Goal: Task Accomplishment & Management: Use online tool/utility

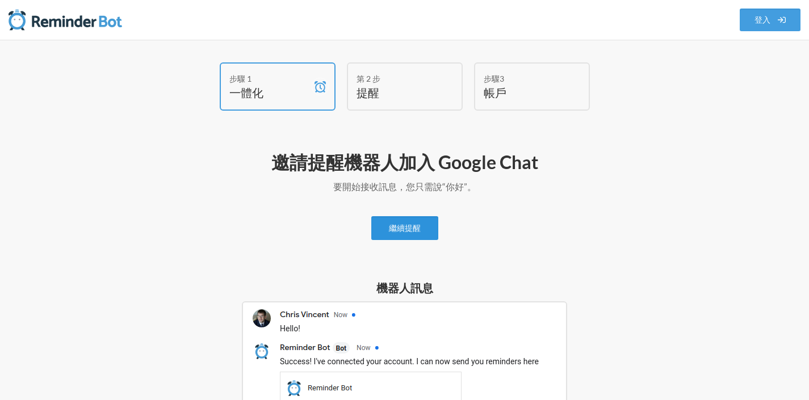
click at [429, 231] on link "繼續提醒" at bounding box center [405, 228] width 67 height 24
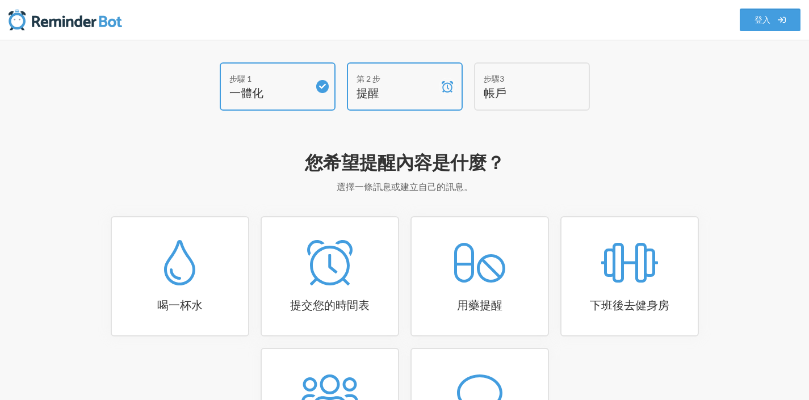
scroll to position [130, 0]
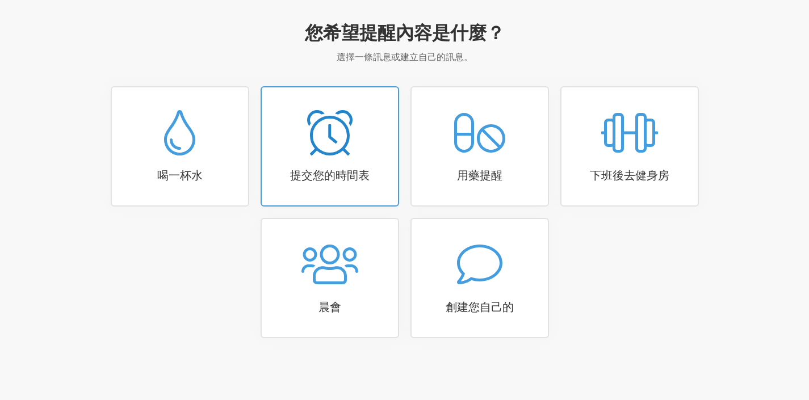
click at [379, 180] on h3 "提交您的時間表" at bounding box center [330, 175] width 136 height 16
select select "15:30:00"
select select "true"
select select "16:30:00"
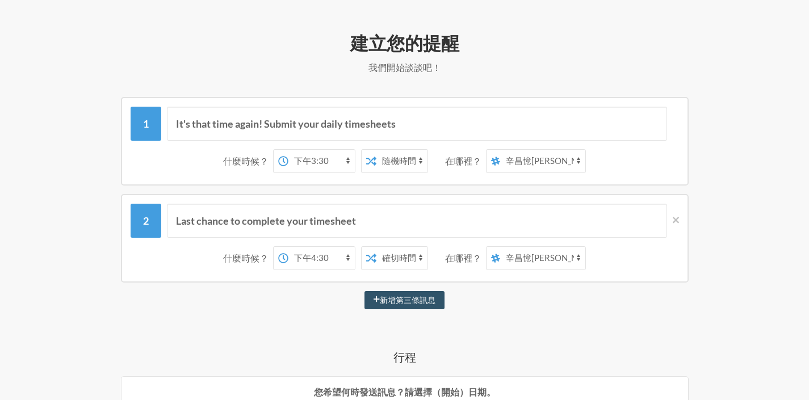
scroll to position [0, 0]
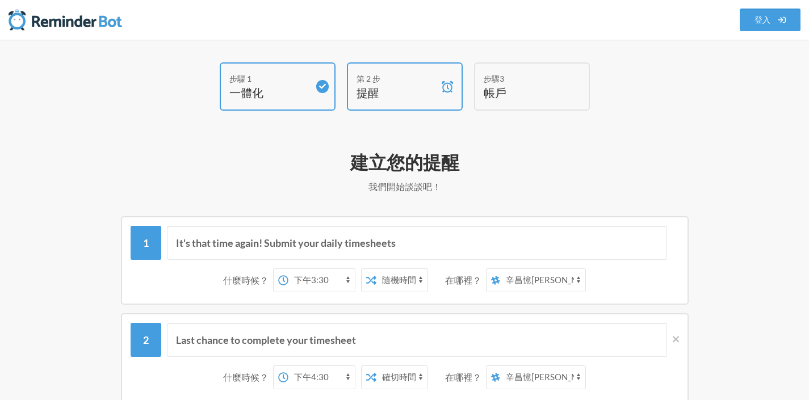
click at [492, 85] on h4 "帳戶" at bounding box center [524, 93] width 80 height 16
click at [493, 94] on font "帳戶" at bounding box center [495, 93] width 23 height 14
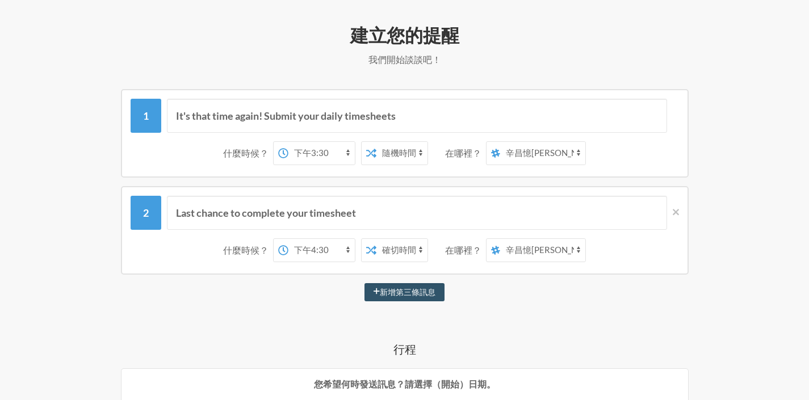
scroll to position [108, 0]
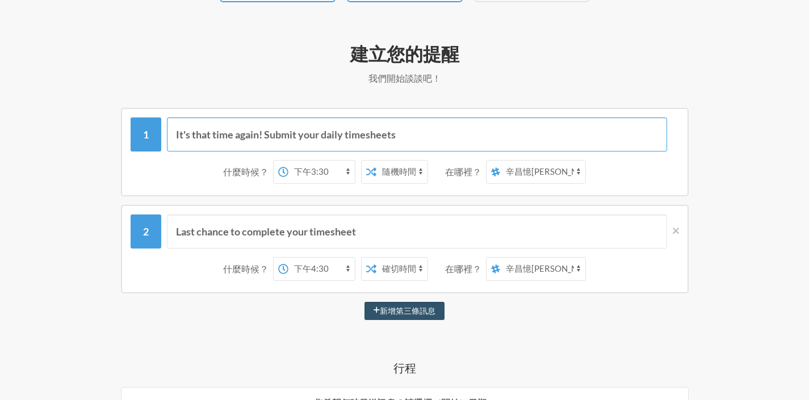
click at [432, 131] on input "It's that time again! Submit your daily timesheets" at bounding box center [417, 135] width 500 height 34
click at [355, 177] on select "凌晨 12:00 凌晨 12:15 凌晨 12:30 凌晨 12:45 凌晨1點 凌晨 1:15 凌晨 1:30 凌晨 1:45 凌晨2點 凌晨 2:15 凌…" at bounding box center [322, 172] width 66 height 23
select select "16:45:00"
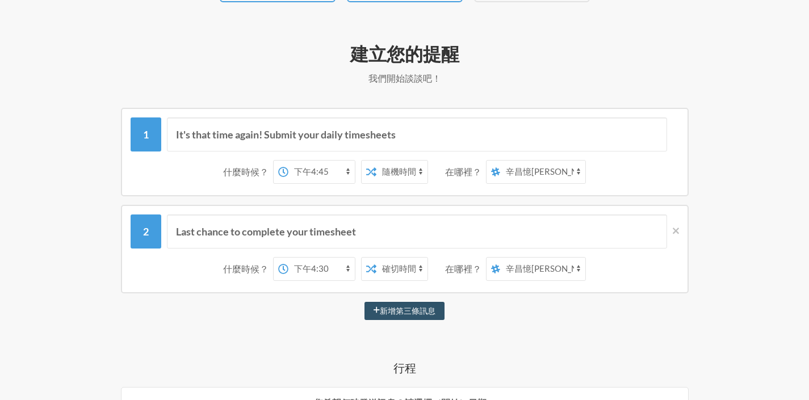
click at [298, 161] on select "凌晨 12:00 凌晨 12:15 凌晨 12:30 凌晨 12:45 凌晨1點 凌晨 1:15 凌晨 1:30 凌晨 1:45 凌晨2點 凌晨 2:15 凌…" at bounding box center [322, 172] width 66 height 23
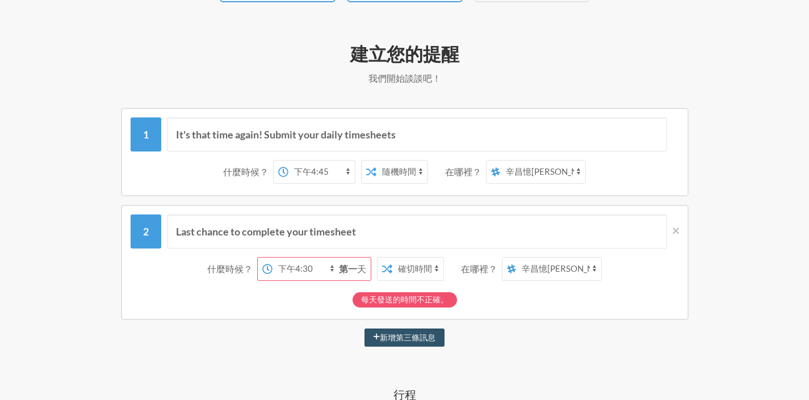
click at [394, 205] on div "Last chance to complete your timesheet 什麼時候？ 凌晨 12:00 凌晨 12:15 凌晨 12:30 凌晨 12:4…" at bounding box center [405, 262] width 568 height 115
click at [357, 266] on font "第一" at bounding box center [348, 269] width 18 height 11
click at [406, 178] on select "確切時間 隨機時間" at bounding box center [402, 172] width 51 height 23
select select "false"
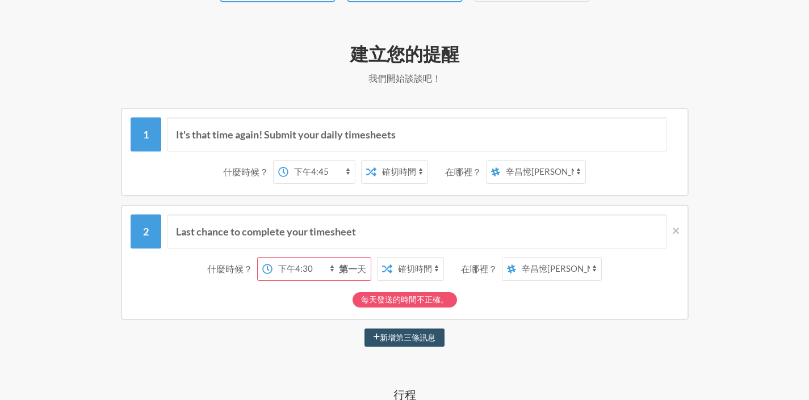
click at [386, 161] on select "確切時間 隨機時間" at bounding box center [402, 172] width 51 height 23
click at [366, 172] on div "凌晨 12:00 凌晨 12:15 凌晨 12:30 凌晨 12:45 凌晨1點 凌晨 1:15 凌晨 1:30 凌晨 1:45 凌晨2點 凌晨 2:15 凌…" at bounding box center [353, 172] width 161 height 24
click at [355, 174] on select "凌晨 12:00 凌晨 12:15 凌晨 12:30 凌晨 12:45 凌晨1點 凌晨 1:15 凌晨 1:30 凌晨 1:45 凌晨2點 凌晨 2:15 凌…" at bounding box center [322, 172] width 66 height 23
click at [298, 161] on select "凌晨 12:00 凌晨 12:15 凌晨 12:30 凌晨 12:45 凌晨1點 凌晨 1:15 凌晨 1:30 凌晨 1:45 凌晨2點 凌晨 2:15 凌…" at bounding box center [322, 172] width 66 height 23
click at [510, 177] on select "辛昌憶[PERSON_NAME]" at bounding box center [542, 172] width 85 height 23
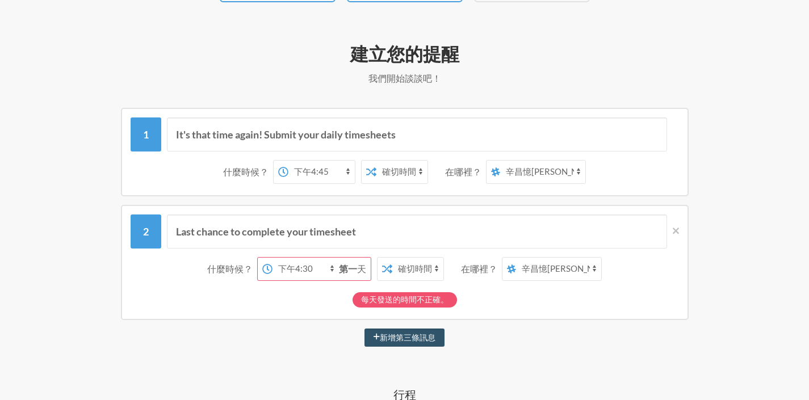
click at [467, 173] on font "在哪裡？" at bounding box center [463, 171] width 36 height 11
click at [417, 136] on input "It's that time again! Submit your daily timesheets" at bounding box center [417, 135] width 500 height 34
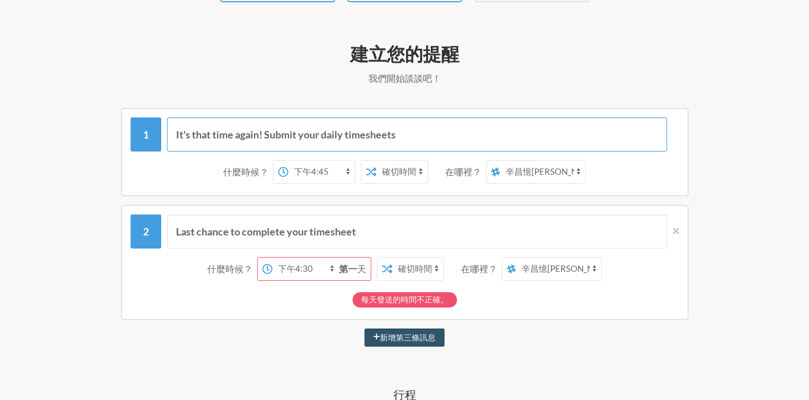
click at [417, 136] on input "It's that time again! Submit your daily timesheets" at bounding box center [417, 135] width 500 height 34
type input "總務部門會議"
click at [678, 231] on icon at bounding box center [676, 231] width 6 height 10
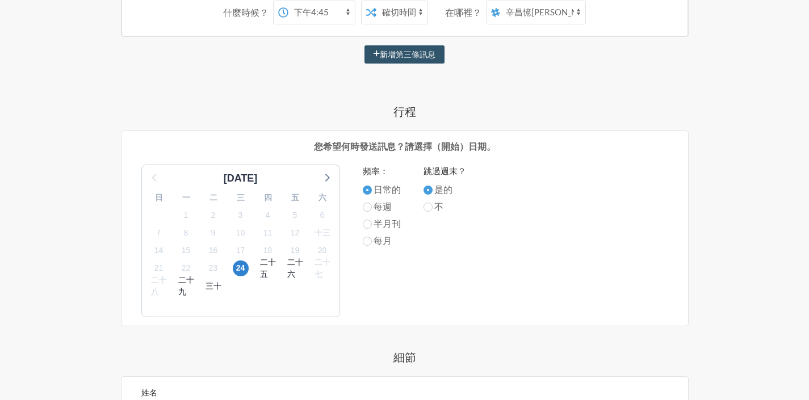
scroll to position [278, 0]
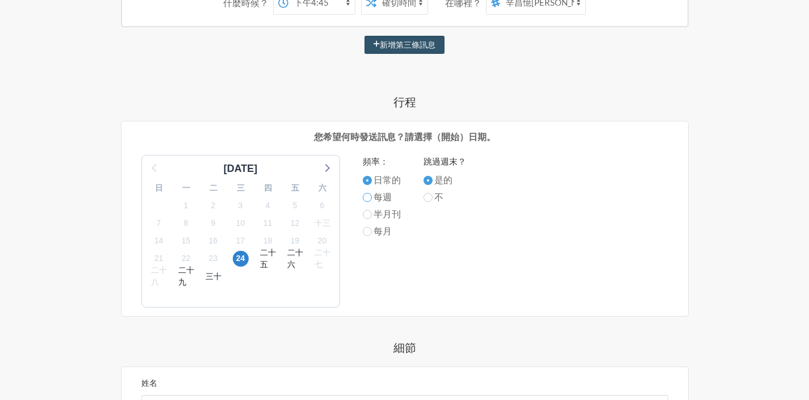
click at [369, 197] on input "每週" at bounding box center [367, 197] width 9 height 9
radio input "true"
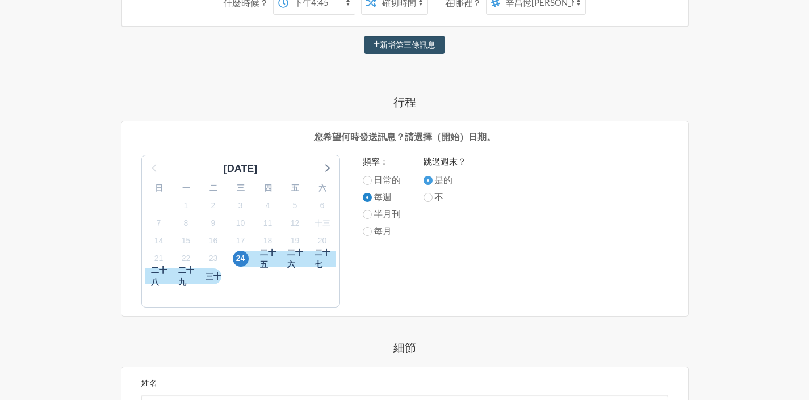
click at [369, 198] on input "每週" at bounding box center [367, 197] width 9 height 9
click at [374, 182] on font "日常的" at bounding box center [387, 179] width 27 height 11
click at [372, 182] on input "日常的" at bounding box center [367, 180] width 9 height 9
radio input "true"
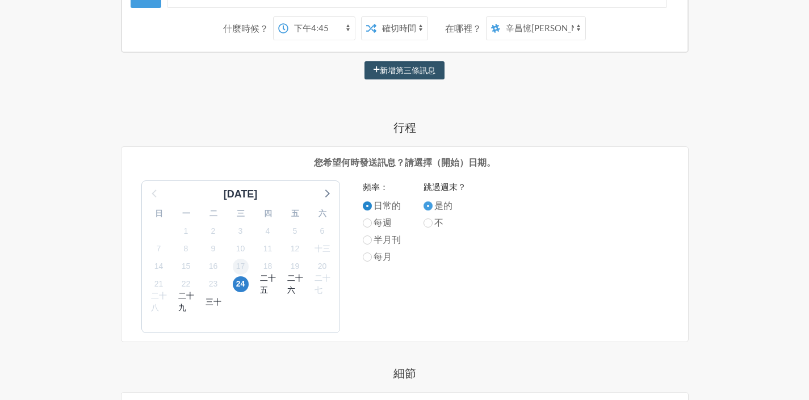
scroll to position [243, 0]
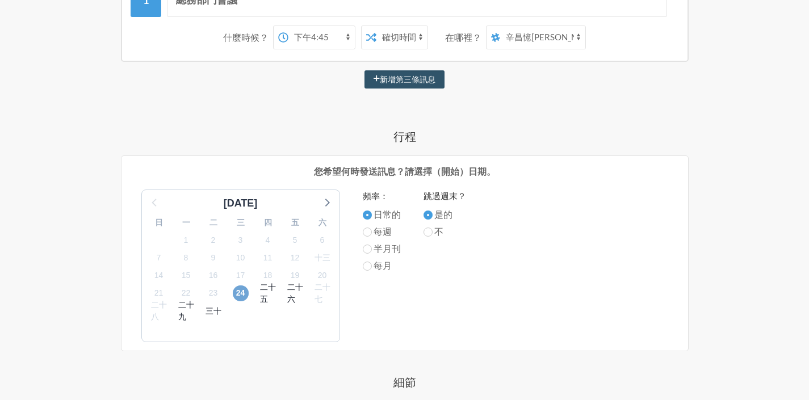
click at [240, 293] on font "24" at bounding box center [240, 293] width 9 height 9
click at [327, 202] on icon at bounding box center [326, 202] width 15 height 15
click at [235, 239] on span "1" at bounding box center [241, 240] width 16 height 16
click at [239, 259] on font "8" at bounding box center [241, 257] width 5 height 9
click at [236, 239] on span "1" at bounding box center [241, 240] width 16 height 16
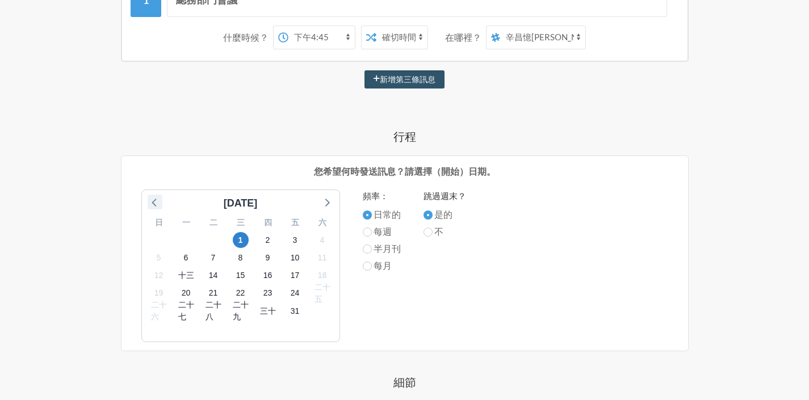
click at [152, 202] on icon at bounding box center [155, 202] width 15 height 15
click at [361, 231] on div "[DATE] 日 一 二 三 四 五 六 31 1 2 3 4 5 6 7 8 9 10 11 12 十三 14 15 16 17 18 19 20 21 2…" at bounding box center [405, 266] width 550 height 153
click at [365, 235] on input "每週" at bounding box center [367, 232] width 9 height 9
radio input "true"
click at [245, 294] on font "24" at bounding box center [240, 293] width 9 height 9
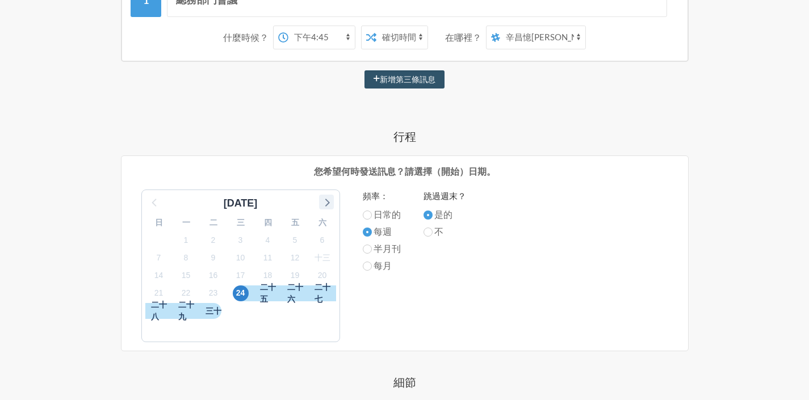
click at [328, 201] on icon at bounding box center [327, 203] width 5 height 8
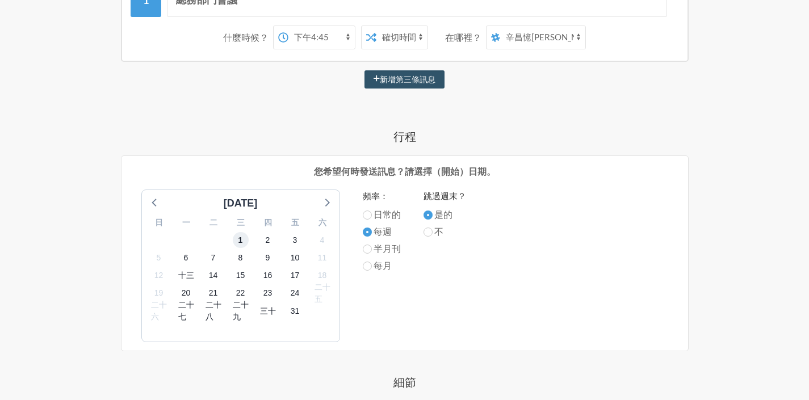
click at [238, 243] on span "1" at bounding box center [241, 240] width 16 height 16
click at [241, 261] on font "8" at bounding box center [241, 257] width 5 height 9
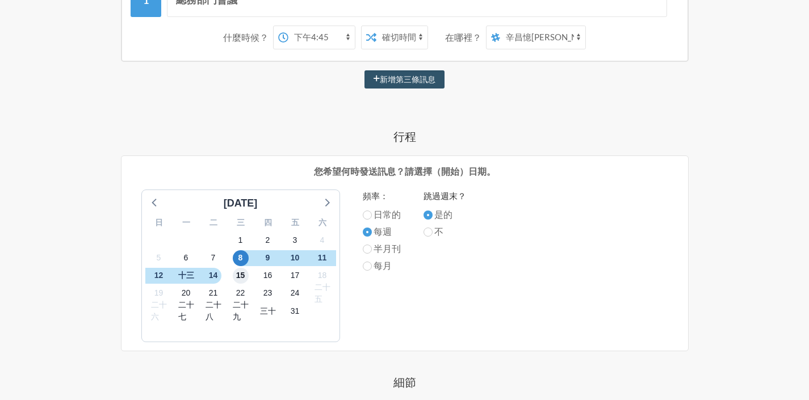
click at [239, 282] on span "15" at bounding box center [241, 276] width 16 height 16
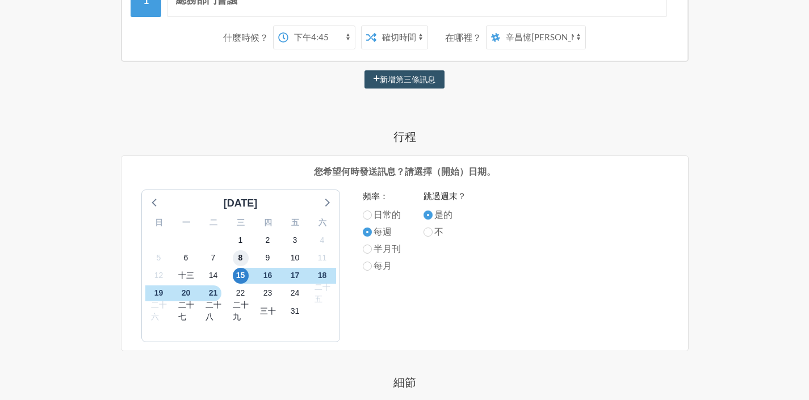
click at [239, 261] on font "8" at bounding box center [241, 257] width 5 height 9
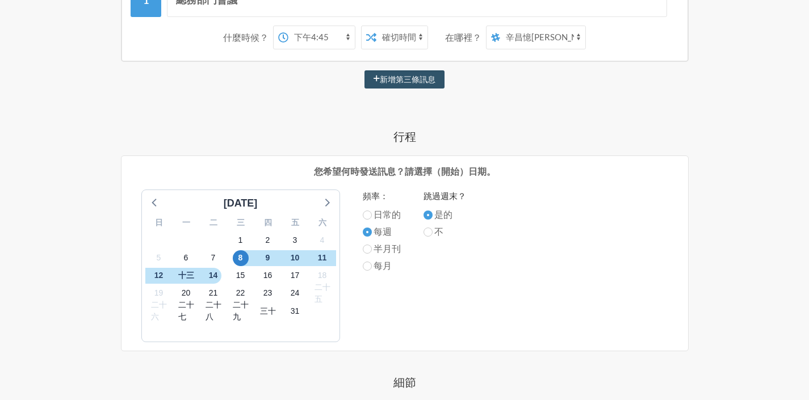
click at [376, 215] on font "日常的" at bounding box center [387, 214] width 27 height 11
click at [372, 215] on input "日常的" at bounding box center [367, 215] width 9 height 9
radio input "true"
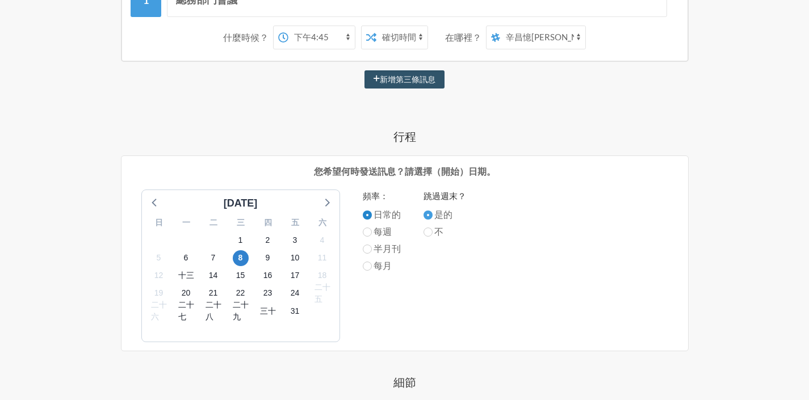
click at [370, 214] on input "日常的" at bounding box center [367, 215] width 9 height 9
click at [245, 240] on span "1" at bounding box center [241, 240] width 16 height 16
click at [160, 204] on icon at bounding box center [155, 202] width 15 height 15
click at [240, 294] on font "24" at bounding box center [240, 293] width 9 height 9
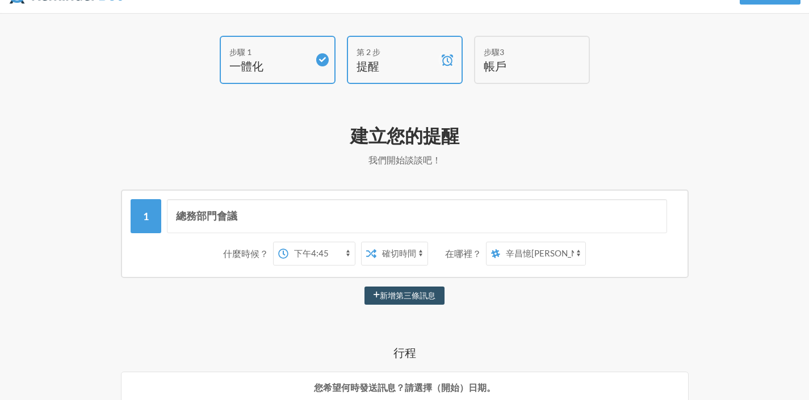
scroll to position [0, 0]
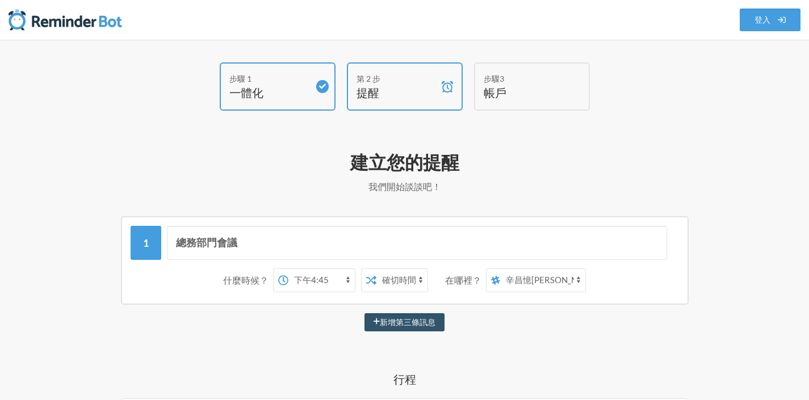
click at [555, 103] on div "步驟3 帳戶" at bounding box center [532, 86] width 116 height 48
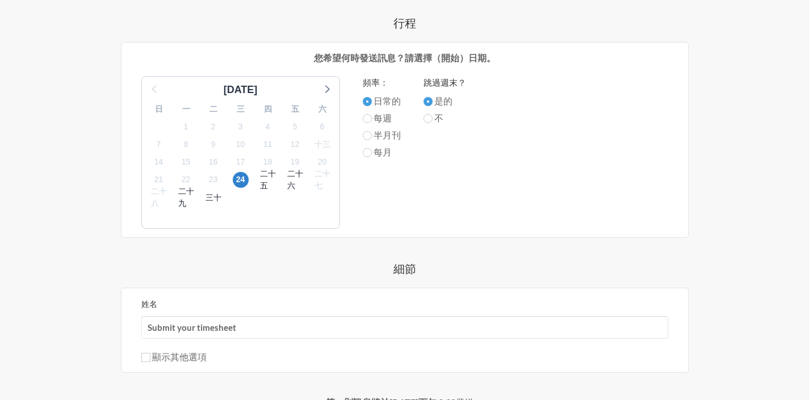
scroll to position [479, 0]
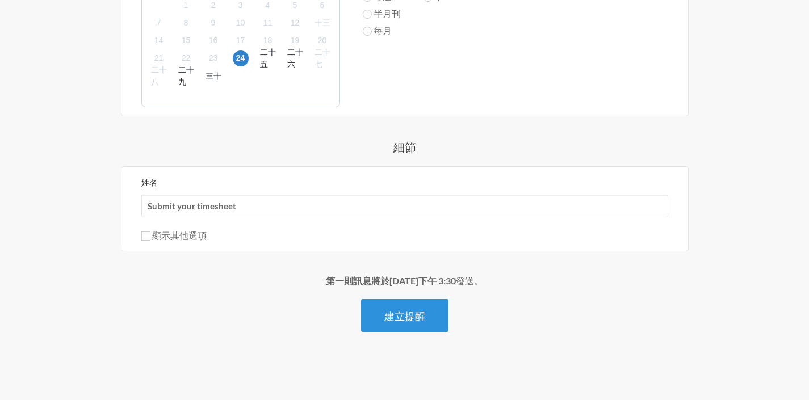
click at [414, 303] on button "建立提醒" at bounding box center [404, 315] width 87 height 33
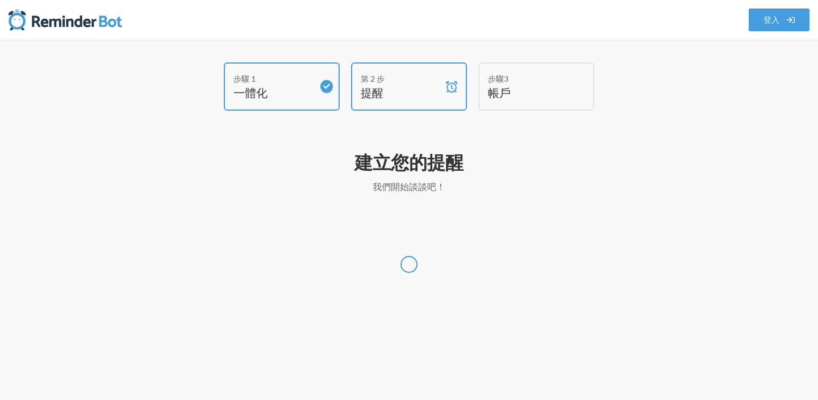
select select "[GEOGRAPHIC_DATA]/[GEOGRAPHIC_DATA]"
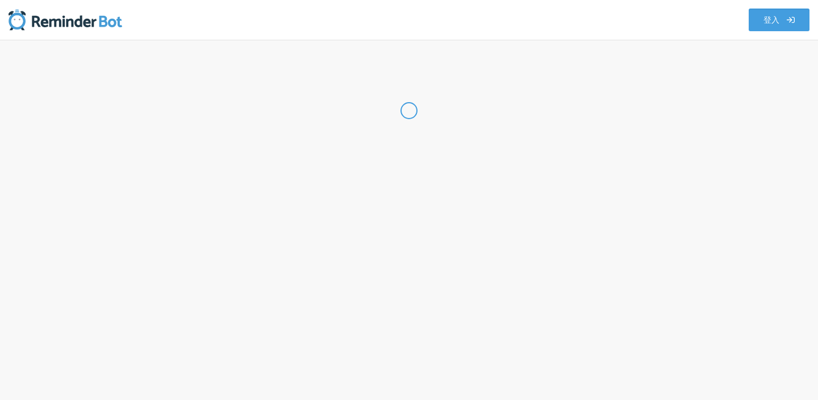
select select "TW"
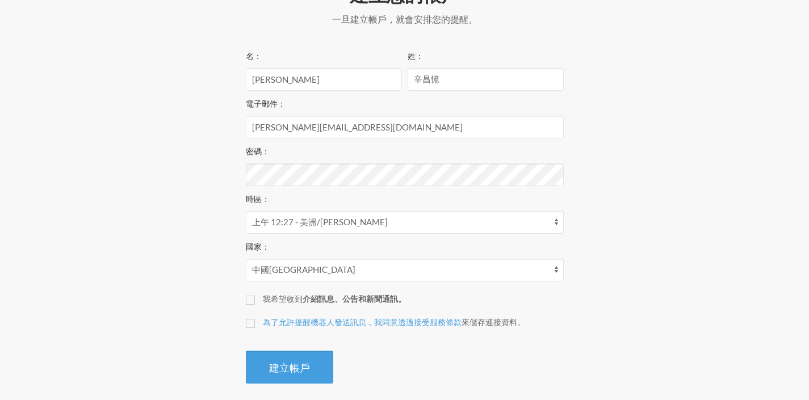
scroll to position [180, 0]
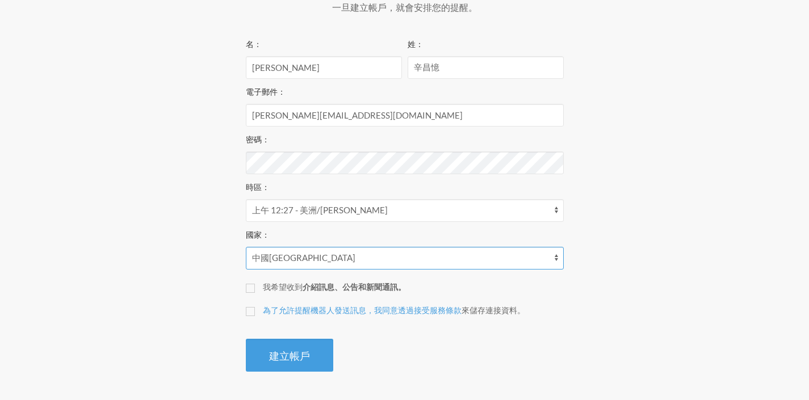
click at [331, 254] on select "[GEOGRAPHIC_DATA] 阿爾巴尼亞 阿爾及利亞 美屬薩摩亞 安道[GEOGRAPHIC_DATA] [GEOGRAPHIC_DATA] 南極洲 安…" at bounding box center [405, 258] width 318 height 23
click at [246, 247] on select "[GEOGRAPHIC_DATA] 阿爾巴尼亞 阿爾及利亞 美屬薩摩亞 安道[GEOGRAPHIC_DATA] [GEOGRAPHIC_DATA] 南極洲 安…" at bounding box center [405, 258] width 318 height 23
click at [249, 311] on input "為了允許提醒機器人發送訊息，我同意透過接受服務條款 來儲存連接資料 。" at bounding box center [250, 311] width 9 height 9
checkbox input "true"
drag, startPoint x: 276, startPoint y: 348, endPoint x: 244, endPoint y: 347, distance: 31.8
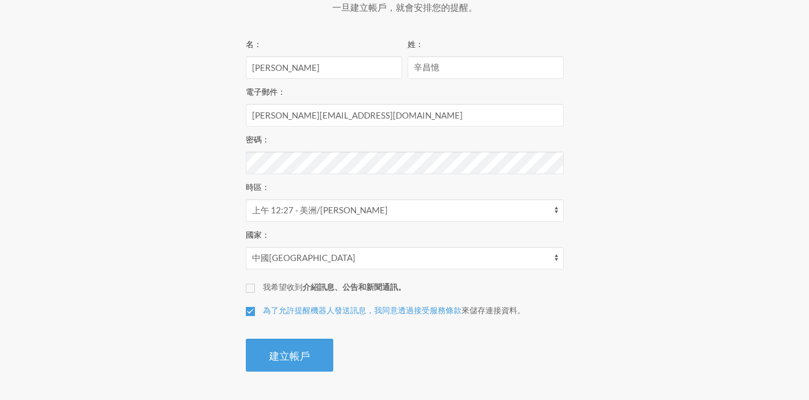
click at [244, 347] on div "建立您的帳戶 and your trial will start 一旦建立帳戶， 就會安排您的提醒。 Your subscription includes a…" at bounding box center [405, 171] width 341 height 412
drag, startPoint x: 455, startPoint y: 61, endPoint x: 383, endPoint y: 62, distance: 71.6
click at [384, 62] on div "名： [PERSON_NAME] 姓： 辛昌憶" at bounding box center [405, 61] width 318 height 48
type input "Hsin"
click at [259, 344] on button "建立帳戶" at bounding box center [289, 355] width 87 height 33
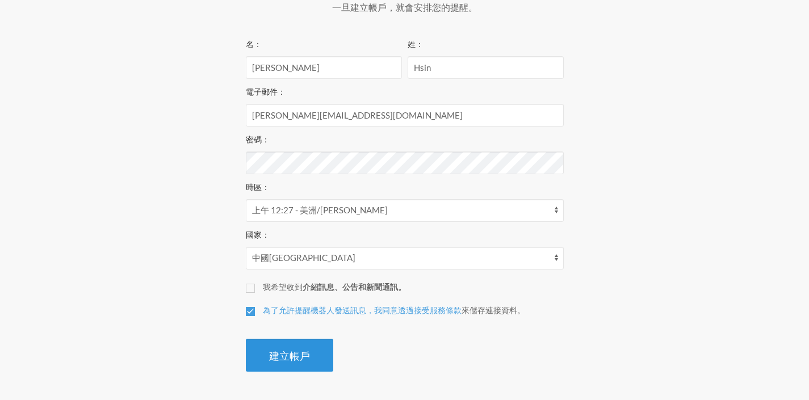
scroll to position [136, 0]
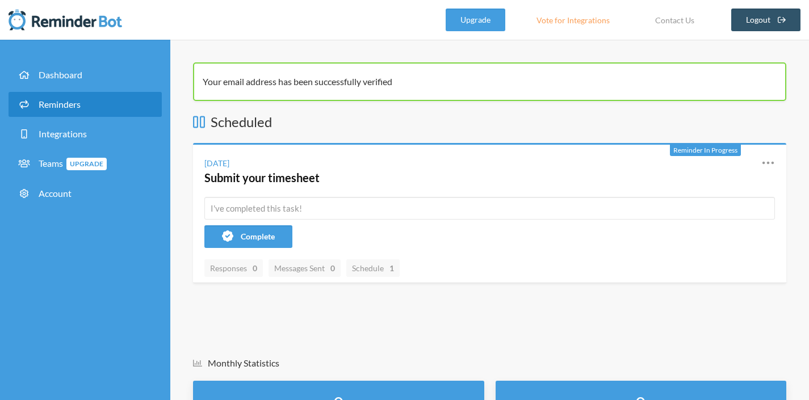
click at [111, 95] on link "Reminders" at bounding box center [85, 104] width 153 height 25
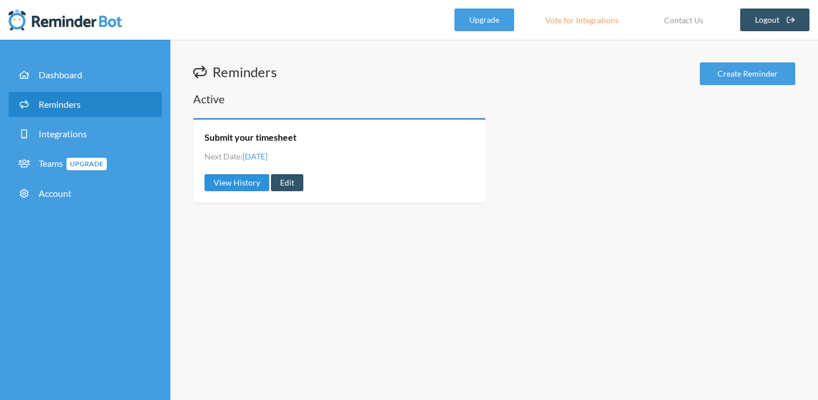
click at [244, 181] on link "View History" at bounding box center [236, 182] width 65 height 17
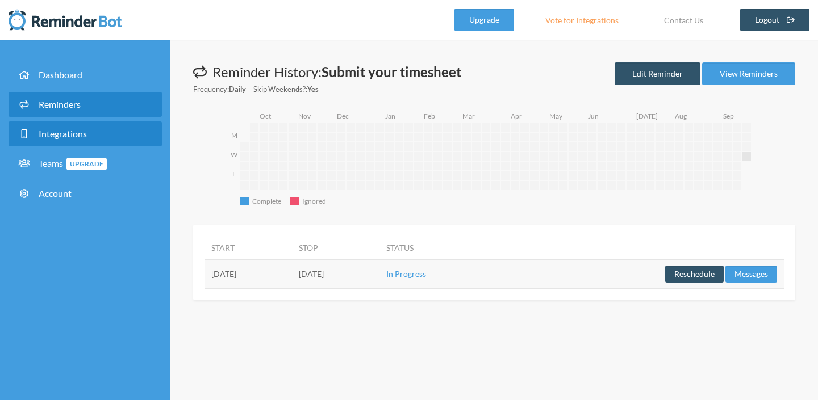
click at [113, 133] on link "Integrations" at bounding box center [85, 134] width 153 height 25
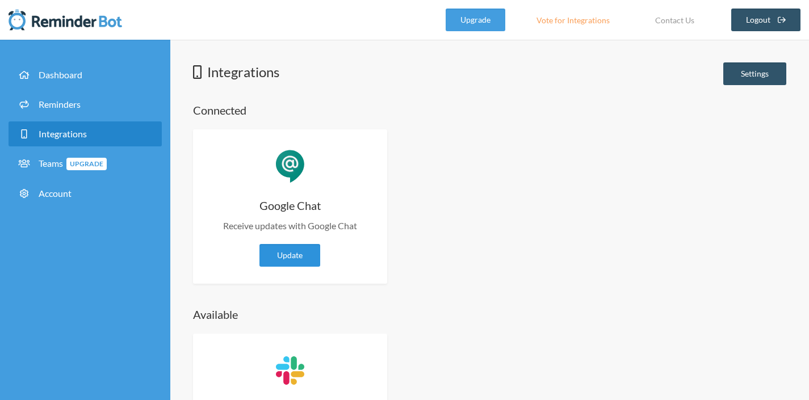
click at [315, 265] on link "Update" at bounding box center [290, 255] width 61 height 23
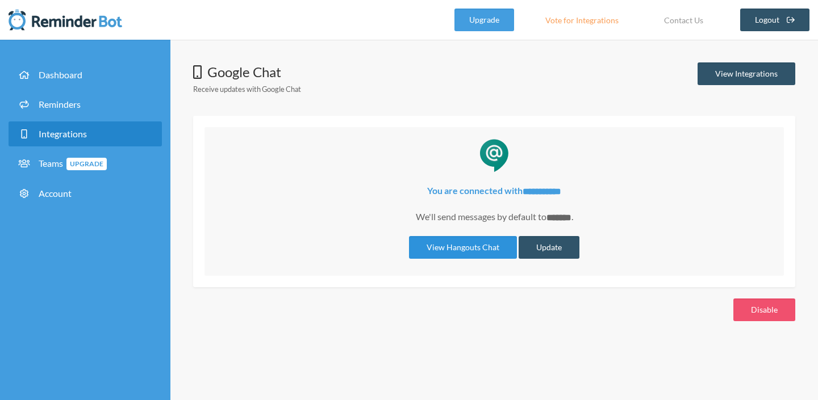
click at [423, 249] on link "View Hangouts Chat" at bounding box center [463, 247] width 108 height 23
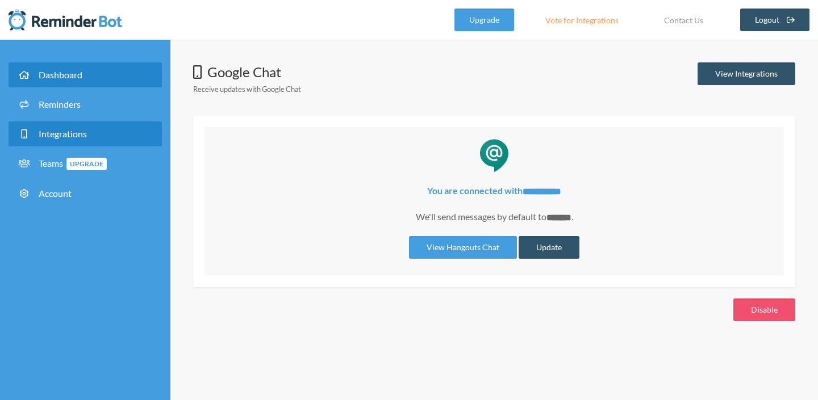
click at [93, 81] on link "Dashboard" at bounding box center [85, 74] width 153 height 25
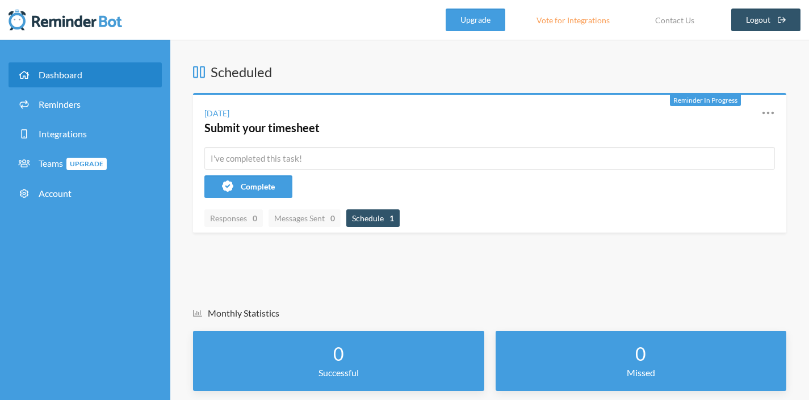
click at [389, 220] on span "Schedule 1" at bounding box center [373, 219] width 42 height 10
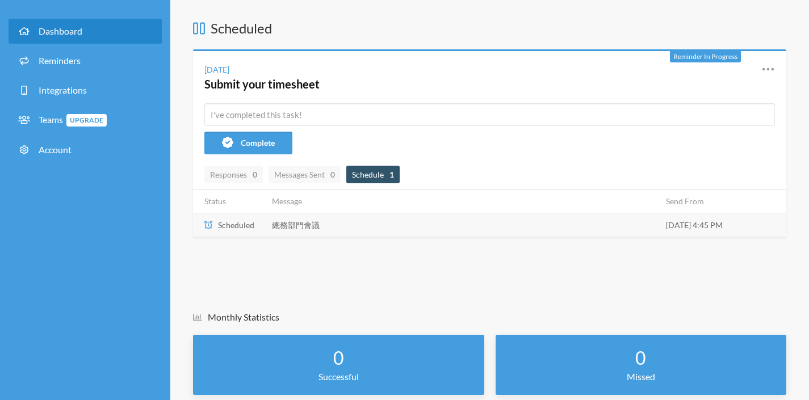
scroll to position [77, 0]
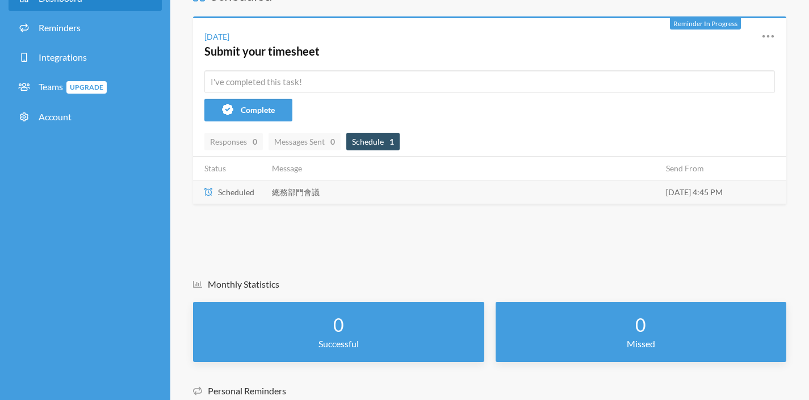
click at [696, 195] on td "Wednesday, September 24 4:45 PM" at bounding box center [723, 192] width 127 height 24
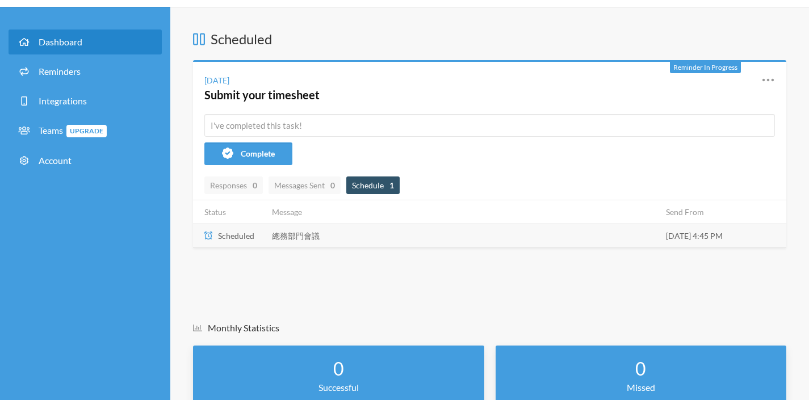
scroll to position [0, 0]
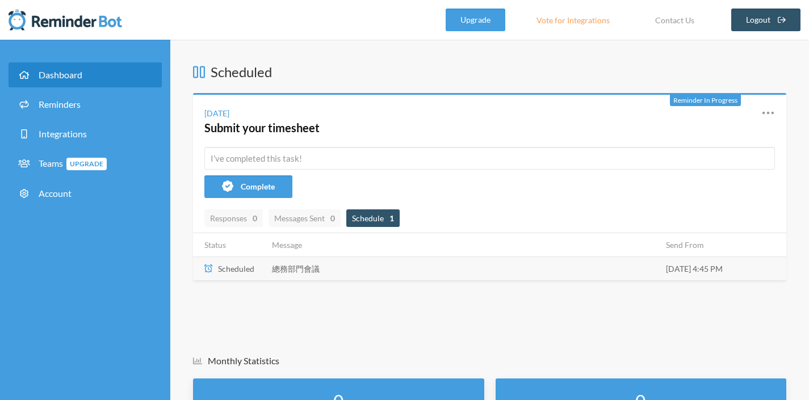
click at [60, 79] on span "Dashboard" at bounding box center [61, 74] width 44 height 11
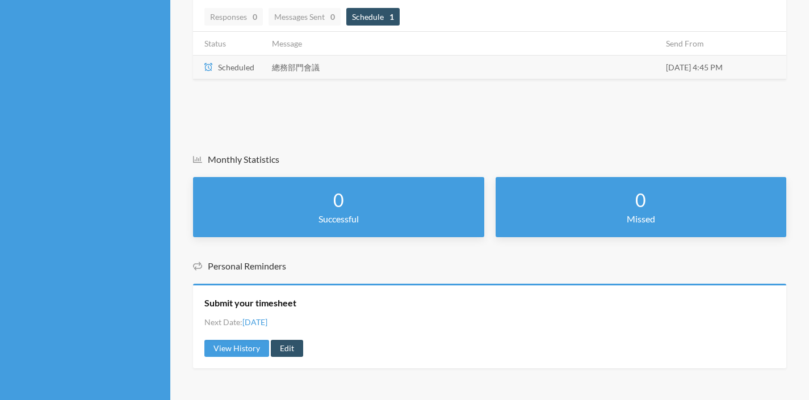
scroll to position [204, 0]
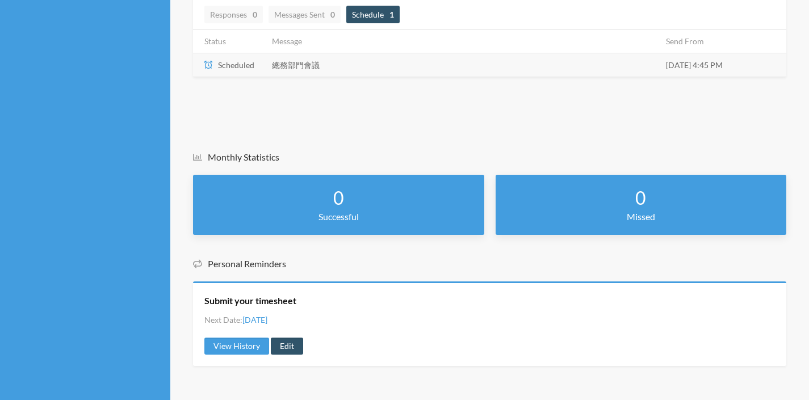
click at [328, 216] on p "Successful" at bounding box center [338, 217] width 269 height 14
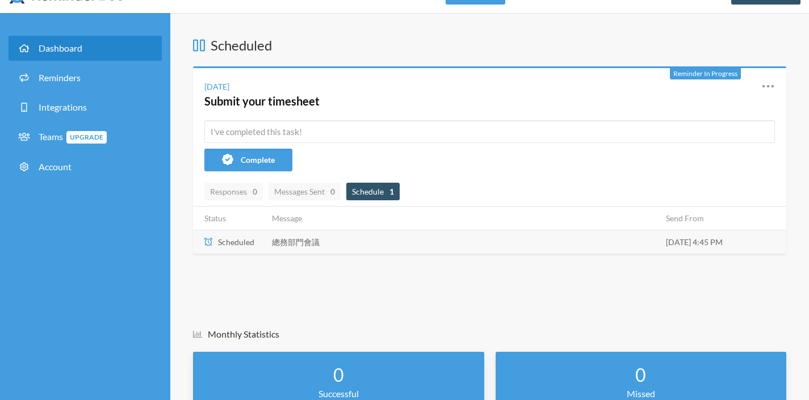
scroll to position [0, 0]
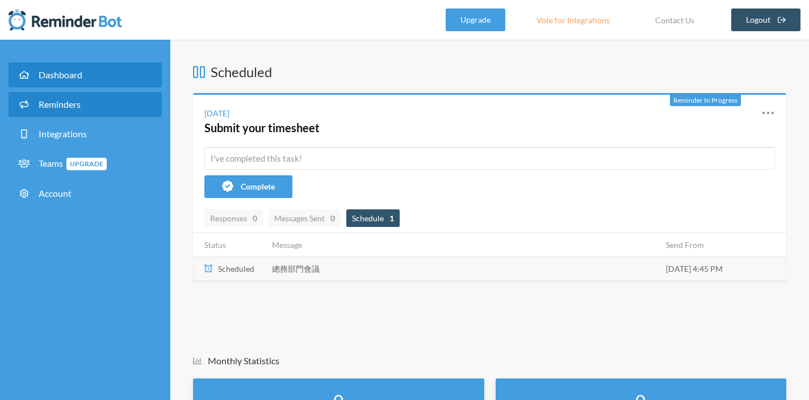
click at [65, 99] on span "Reminders" at bounding box center [60, 104] width 42 height 11
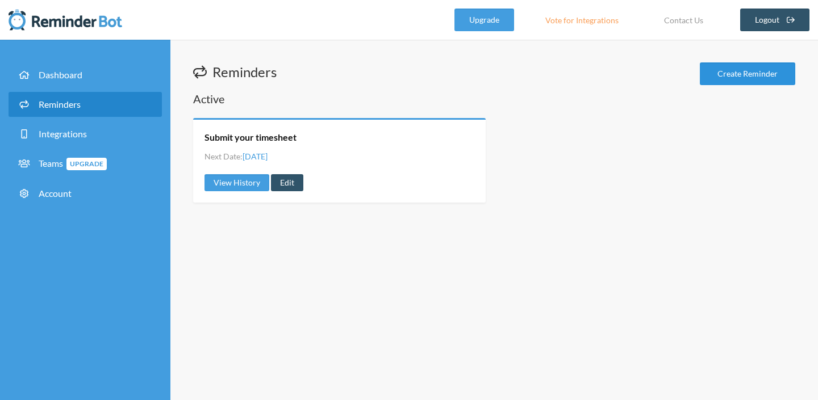
click at [751, 84] on link "Create Reminder" at bounding box center [747, 73] width 95 height 23
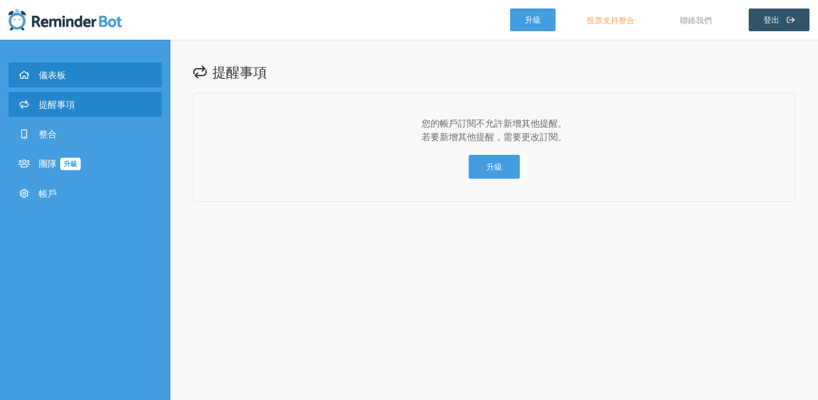
click at [90, 73] on link "儀表板" at bounding box center [85, 74] width 153 height 25
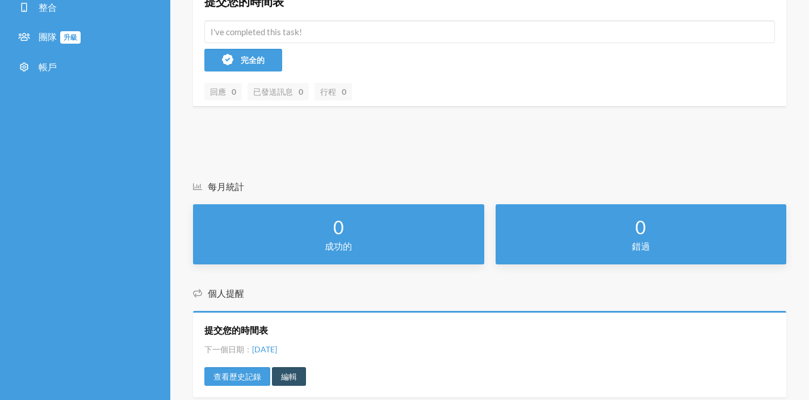
scroll to position [158, 0]
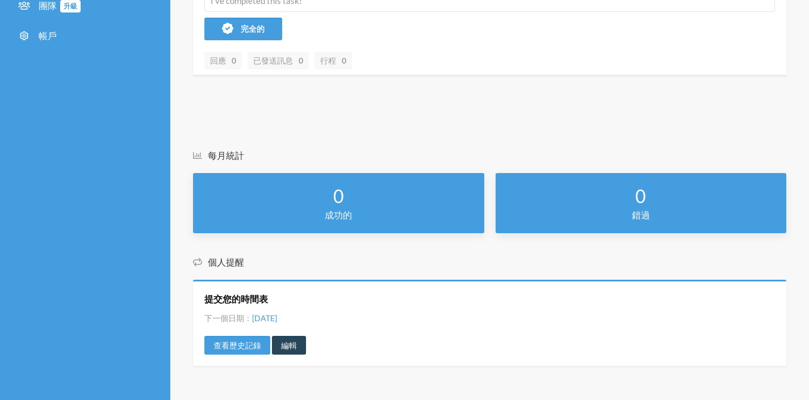
click at [289, 339] on link "編輯" at bounding box center [289, 345] width 34 height 18
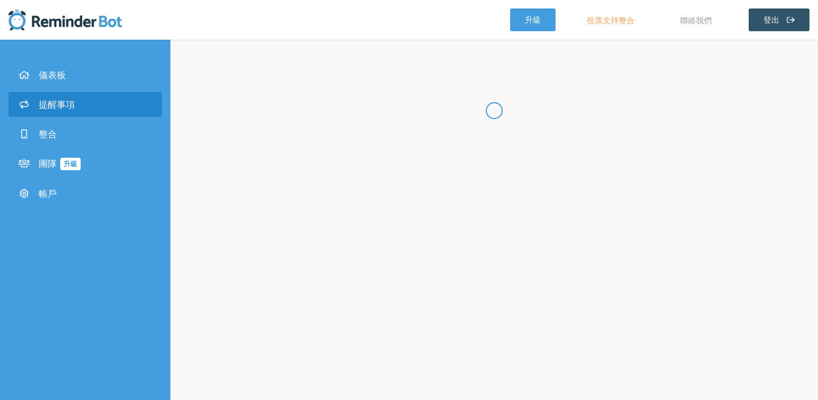
type input "Submit your timesheet"
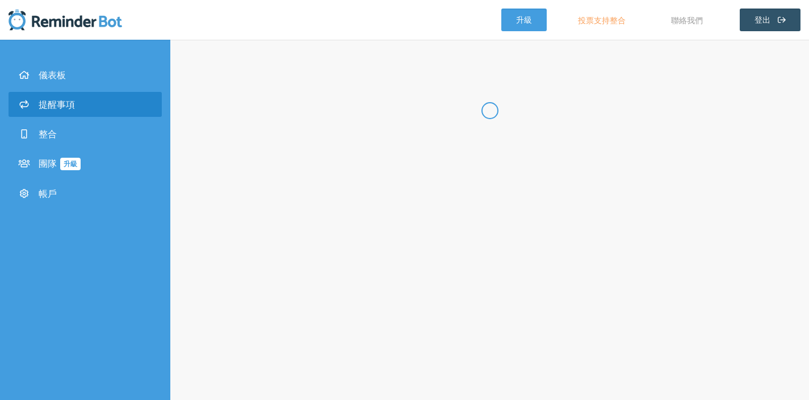
select select "16:45:00"
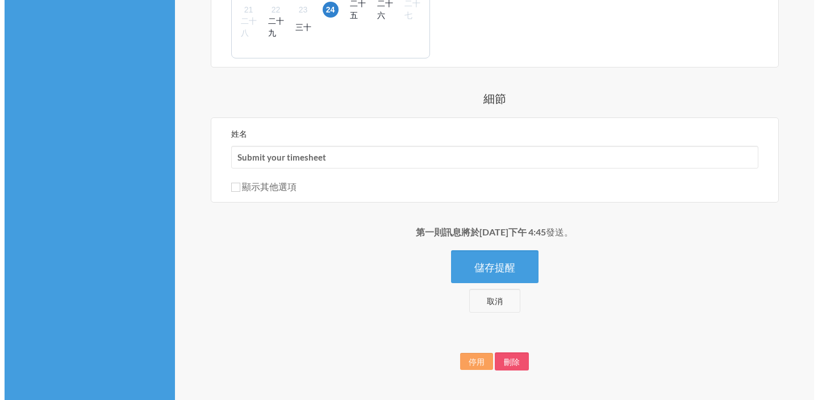
scroll to position [554, 0]
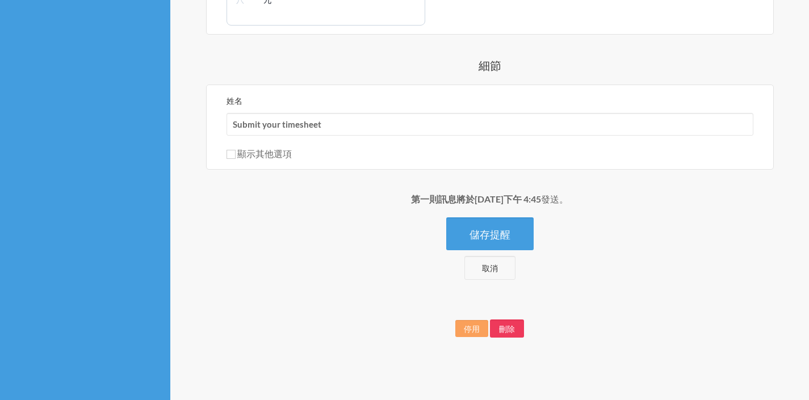
click at [519, 324] on button "刪除" at bounding box center [507, 329] width 34 height 18
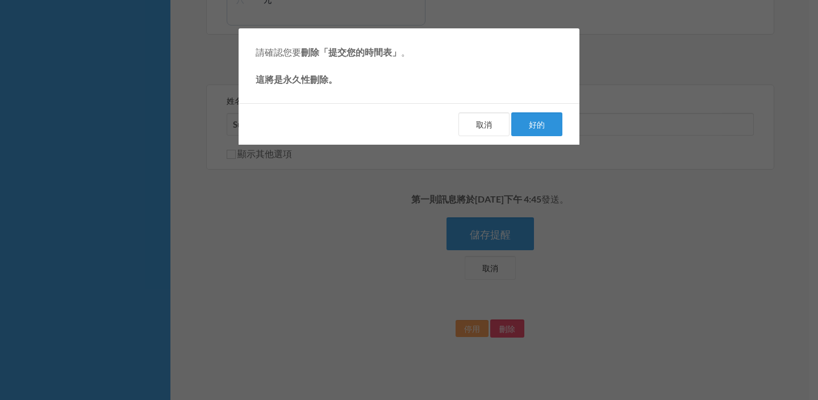
click at [538, 125] on font "好的" at bounding box center [537, 125] width 16 height 10
